Goal: Information Seeking & Learning: Learn about a topic

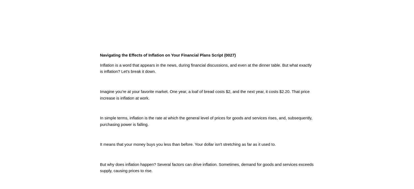
scroll to position [82, 0]
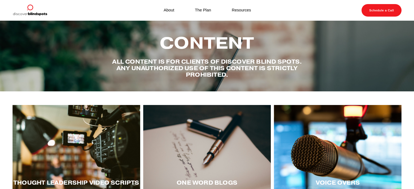
click at [343, 148] on div at bounding box center [338, 149] width 128 height 88
click at [330, 138] on div at bounding box center [338, 149] width 128 height 88
click at [90, 153] on div at bounding box center [77, 149] width 128 height 88
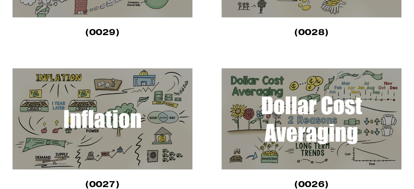
scroll to position [272, 0]
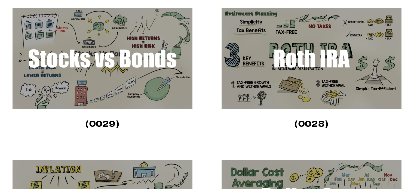
scroll to position [190, 0]
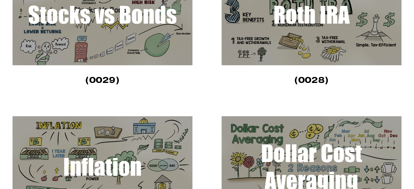
click at [111, 153] on img at bounding box center [103, 166] width 180 height 101
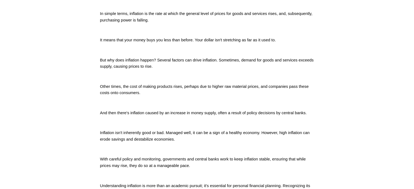
scroll to position [218, 0]
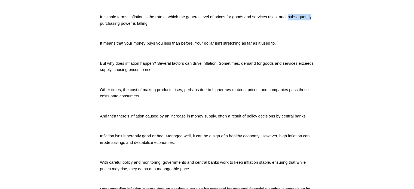
drag, startPoint x: 288, startPoint y: 16, endPoint x: 311, endPoint y: 15, distance: 22.6
click at [311, 15] on p "In simple terms, inflation is the rate at which the general level of prices for…" at bounding box center [207, 20] width 214 height 13
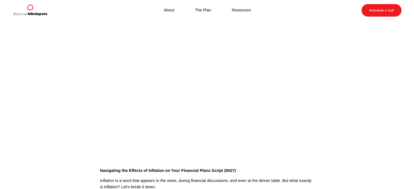
scroll to position [0, 0]
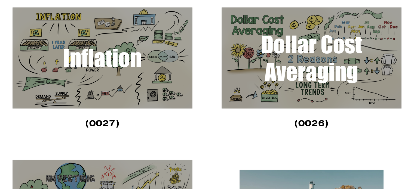
scroll to position [408, 0]
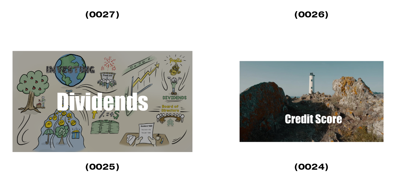
click at [310, 110] on img at bounding box center [311, 101] width 180 height 101
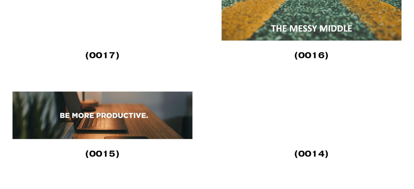
scroll to position [816, 0]
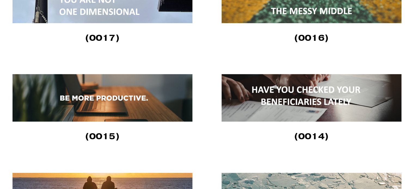
click at [103, 102] on img at bounding box center [103, 98] width 180 height 48
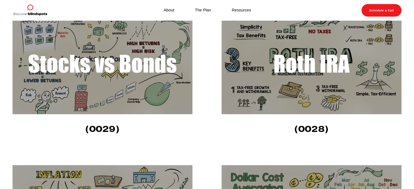
scroll to position [139, 0]
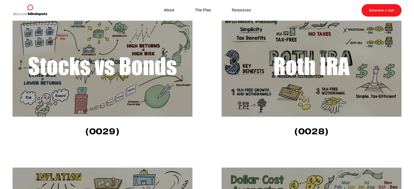
click at [303, 85] on img at bounding box center [311, 66] width 180 height 101
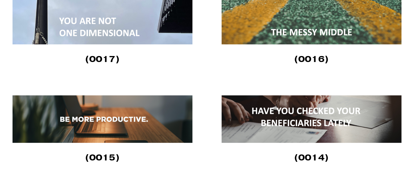
scroll to position [816, 0]
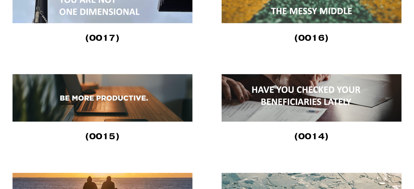
click at [114, 109] on img at bounding box center [103, 98] width 180 height 48
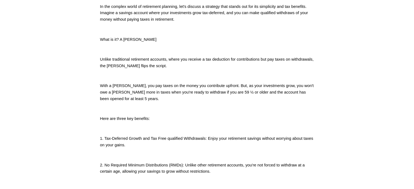
scroll to position [109, 0]
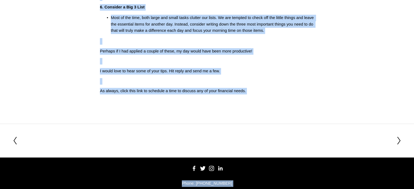
scroll to position [360, 0]
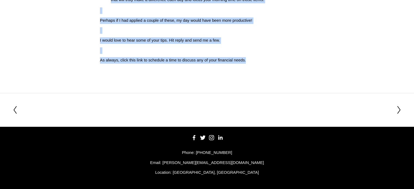
drag, startPoint x: 98, startPoint y: 15, endPoint x: 247, endPoint y: 80, distance: 162.7
copy div "Lor Ipsu do Sita Con Adip Elitseddoe (3077) Tem incid utl E dol magna aliquaeni…"
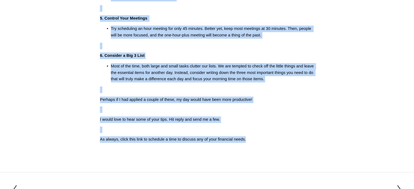
scroll to position [279, 0]
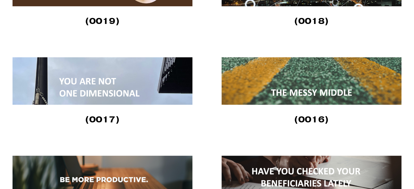
scroll to position [653, 0]
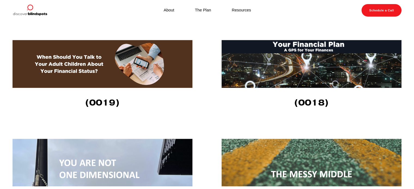
click at [305, 61] on img at bounding box center [311, 64] width 180 height 48
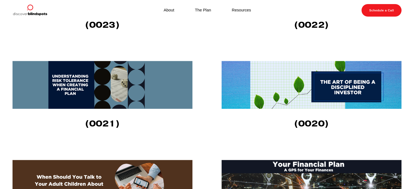
scroll to position [490, 0]
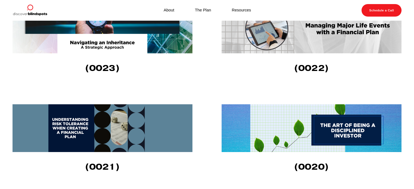
click at [297, 38] on img at bounding box center [311, 29] width 180 height 48
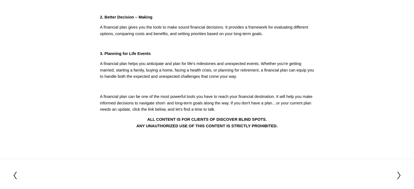
scroll to position [245, 0]
